Goal: Transaction & Acquisition: Download file/media

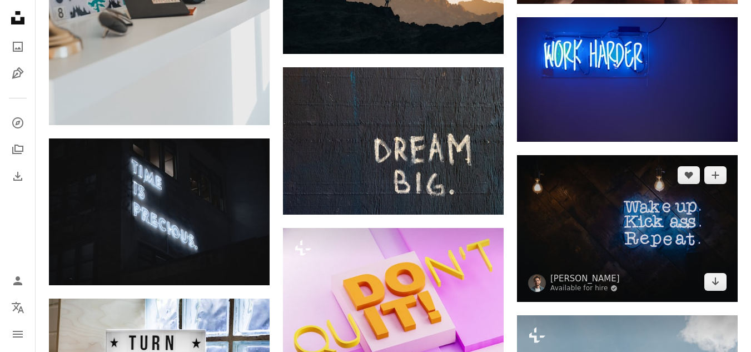
scroll to position [844, 0]
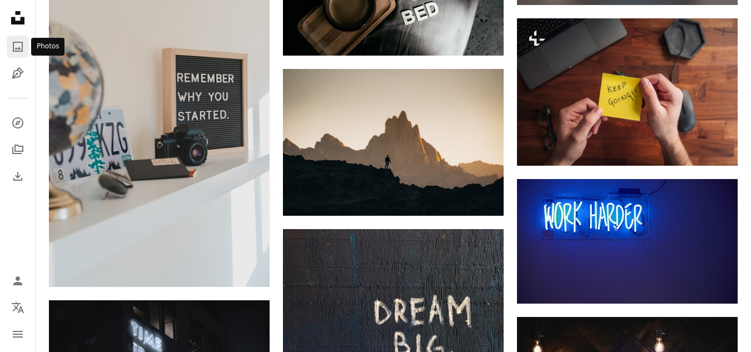
click at [12, 48] on icon "A photo" at bounding box center [17, 46] width 13 height 13
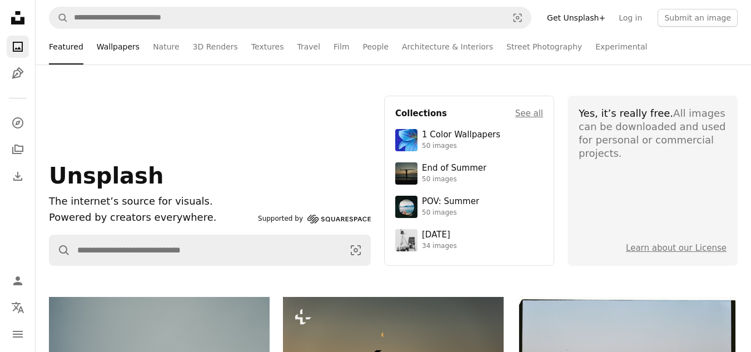
click at [117, 46] on link "Wallpapers" at bounding box center [118, 47] width 43 height 36
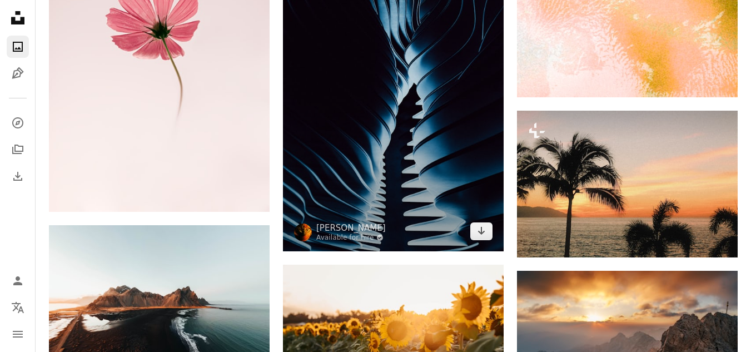
scroll to position [1724, 0]
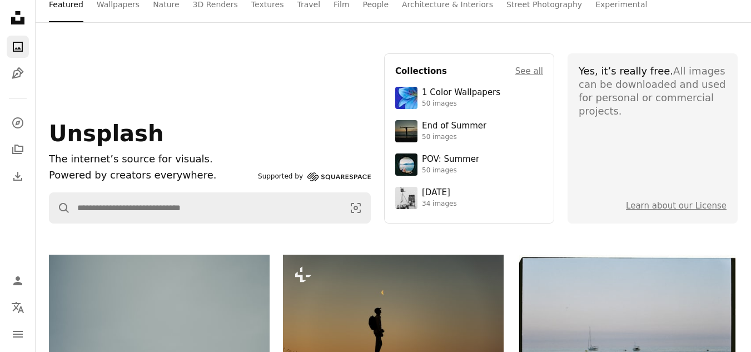
scroll to position [222, 0]
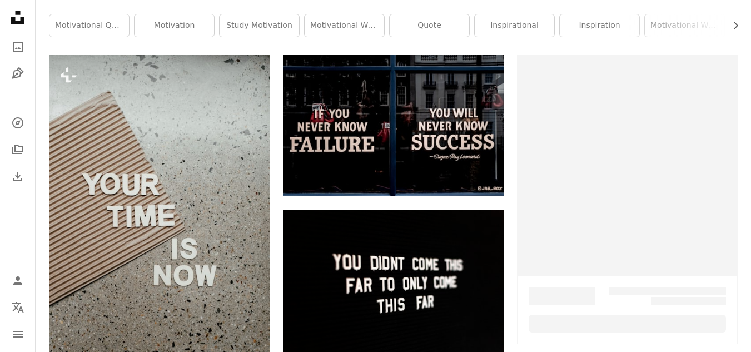
scroll to position [844, 0]
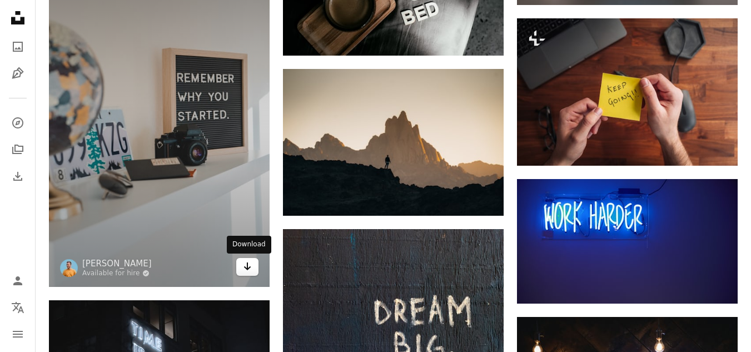
click at [250, 263] on icon "Arrow pointing down" at bounding box center [247, 266] width 9 height 13
